Goal: Task Accomplishment & Management: Manage account settings

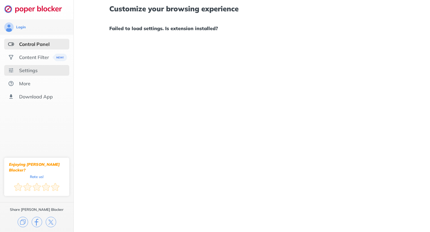
click at [55, 73] on div "Settings" at bounding box center [36, 70] width 65 height 11
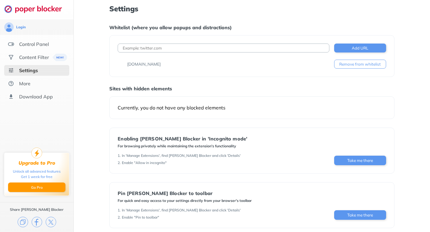
click at [180, 48] on input at bounding box center [224, 48] width 212 height 9
type input "[DOMAIN_NAME]"
click at [367, 48] on button "Add URL" at bounding box center [360, 48] width 52 height 9
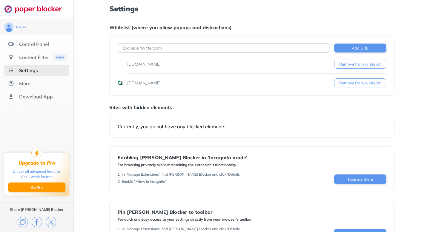
click at [249, 48] on input at bounding box center [224, 48] width 212 height 9
paste input "[URL][DOMAIN_NAME]"
type input "[URL][DOMAIN_NAME]"
click at [371, 46] on button "Add URL" at bounding box center [360, 48] width 52 height 9
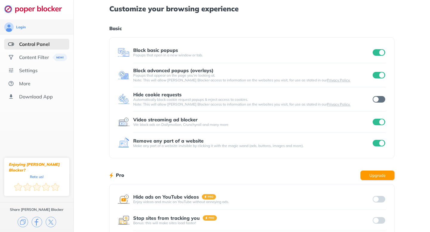
click at [381, 51] on input "checkbox" at bounding box center [379, 52] width 13 height 7
click at [379, 75] on input "checkbox" at bounding box center [379, 75] width 13 height 7
